Goal: Task Accomplishment & Management: Manage account settings

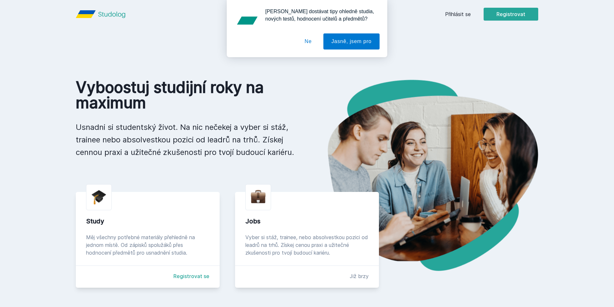
click at [308, 40] on button "Ne" at bounding box center [308, 41] width 23 height 16
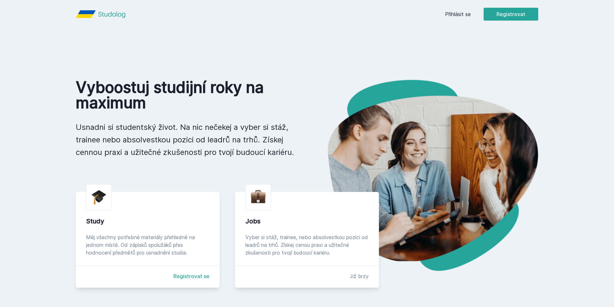
click at [445, 19] on header "Přihlásit se Registrovat" at bounding box center [306, 14] width 493 height 28
click at [448, 14] on link "Přihlásit se" at bounding box center [458, 14] width 26 height 8
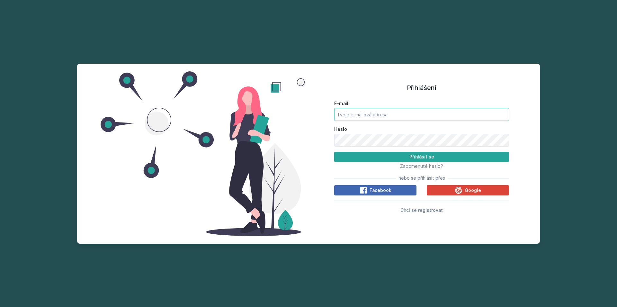
click at [400, 117] on input "E-mail" at bounding box center [421, 114] width 175 height 13
type input "[EMAIL_ADDRESS][DOMAIN_NAME]"
click at [334, 152] on button "Přihlásit se" at bounding box center [421, 157] width 175 height 10
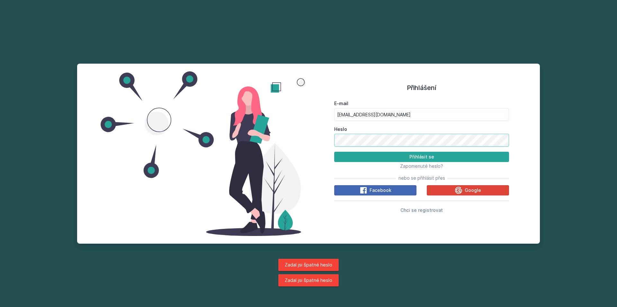
click at [334, 152] on button "Přihlásit se" at bounding box center [421, 157] width 175 height 10
